Goal: Check status: Check status

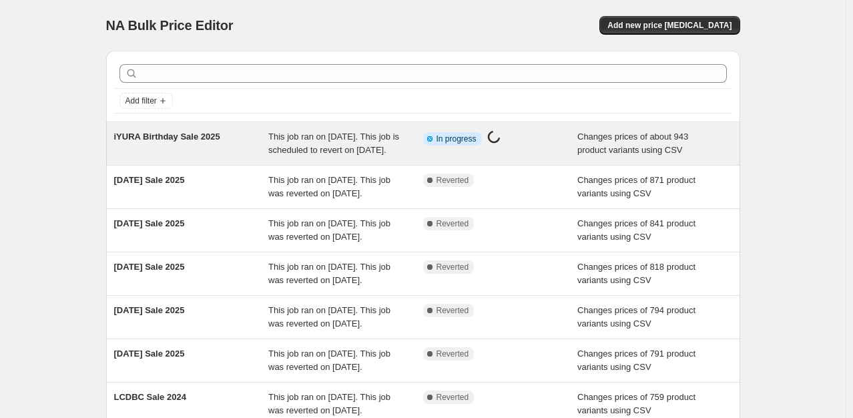
click at [312, 142] on div "This job ran on [DATE]. This job is scheduled to revert on [DATE]." at bounding box center [345, 143] width 155 height 27
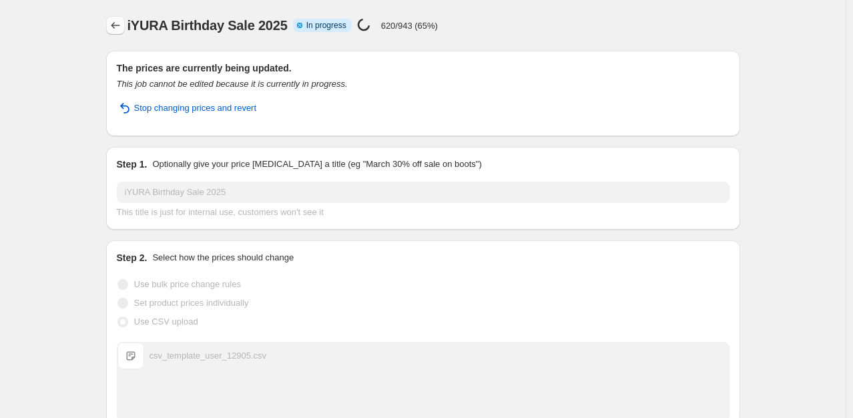
click at [122, 24] on icon "Price change jobs" at bounding box center [115, 25] width 13 height 13
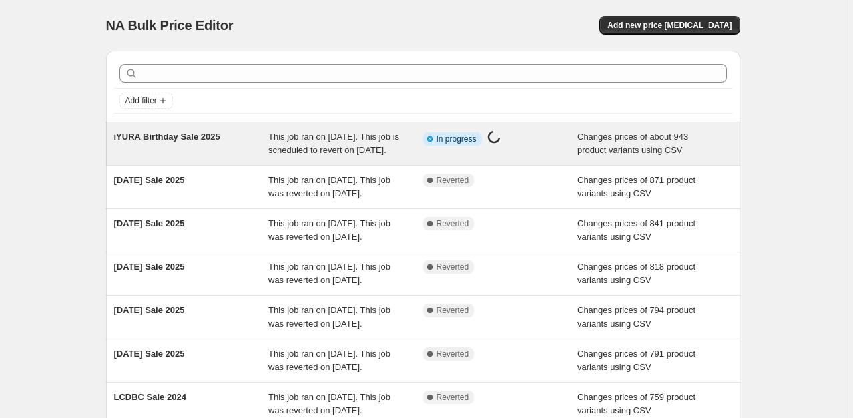
click at [344, 149] on span "This job ran on [DATE]. This job is scheduled to revert on [DATE]." at bounding box center [333, 142] width 131 height 23
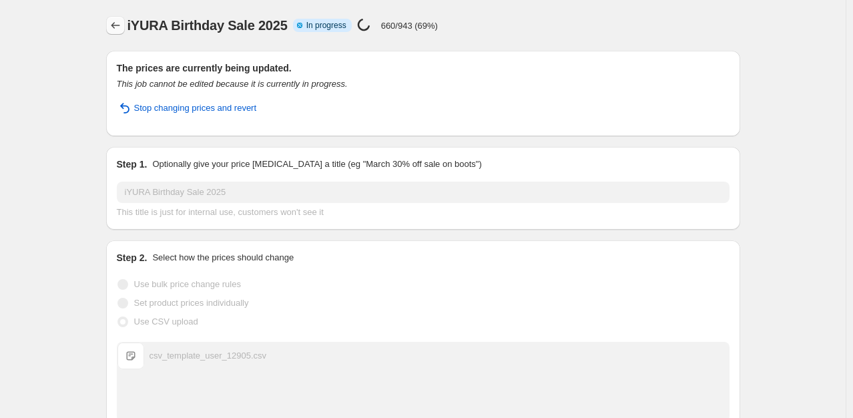
click at [117, 27] on icon "Price change jobs" at bounding box center [115, 25] width 13 height 13
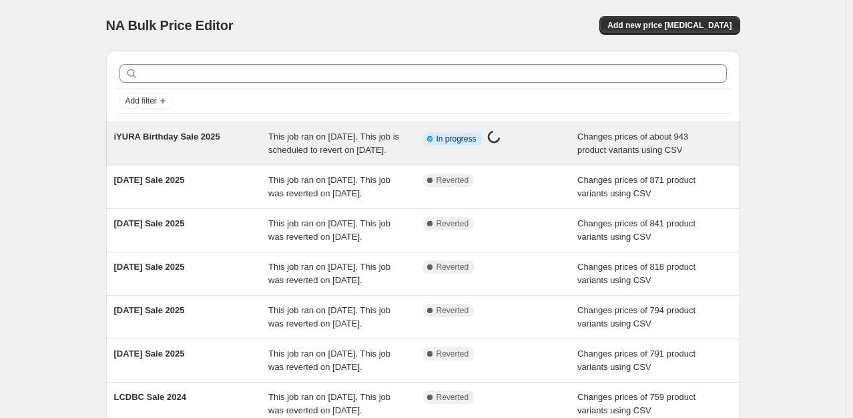
click at [326, 134] on span "This job ran on [DATE]. This job is scheduled to revert on [DATE]." at bounding box center [333, 142] width 131 height 23
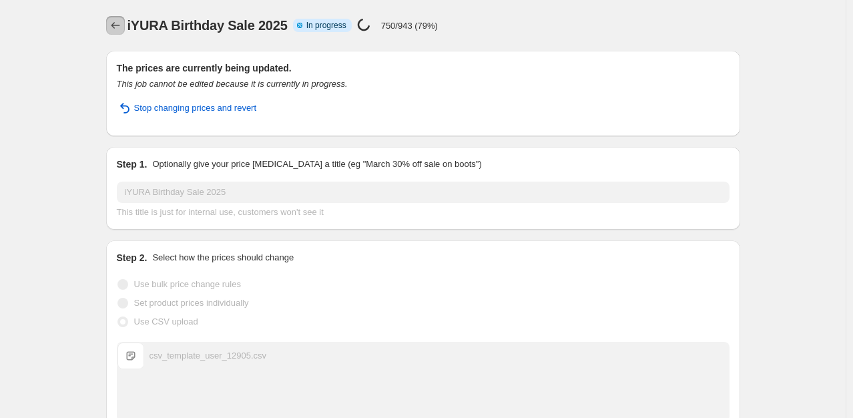
click at [118, 25] on icon "Price change jobs" at bounding box center [115, 25] width 13 height 13
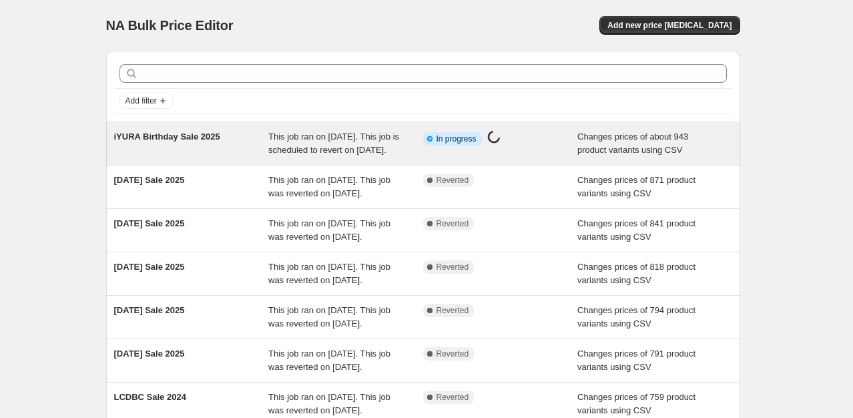
click at [348, 139] on span "This job ran on [DATE]. This job is scheduled to revert on [DATE]." at bounding box center [333, 142] width 131 height 23
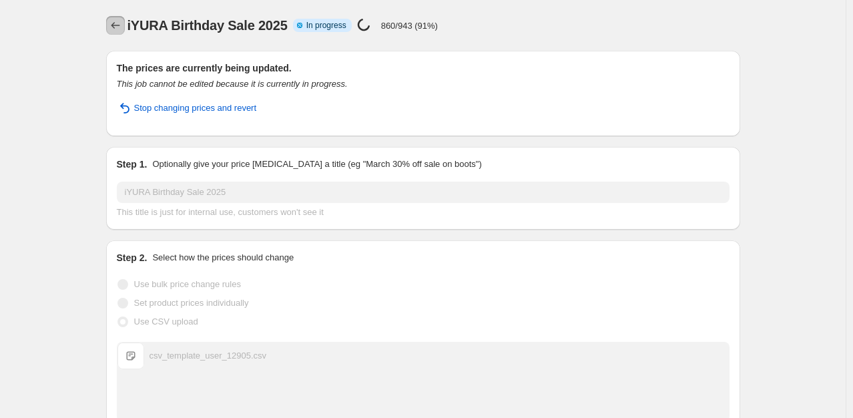
click at [111, 22] on button "Price change jobs" at bounding box center [115, 25] width 19 height 19
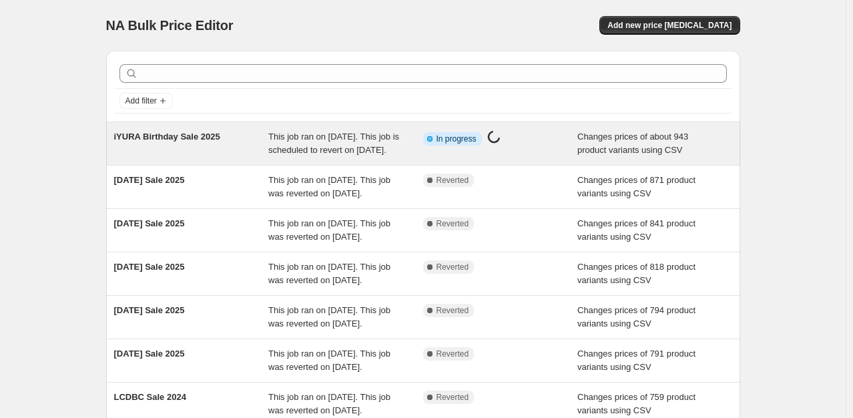
click at [346, 153] on span "This job ran on [DATE]. This job is scheduled to revert on [DATE]." at bounding box center [333, 142] width 131 height 23
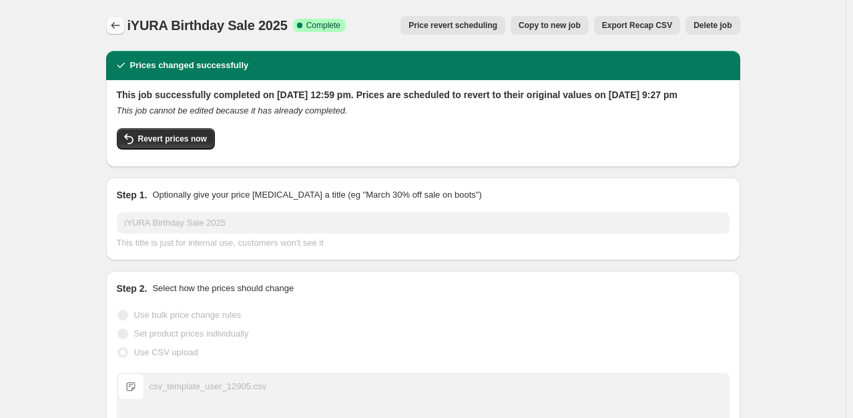
click at [122, 27] on icon "Price change jobs" at bounding box center [115, 25] width 13 height 13
